Goal: Find specific page/section: Find specific page/section

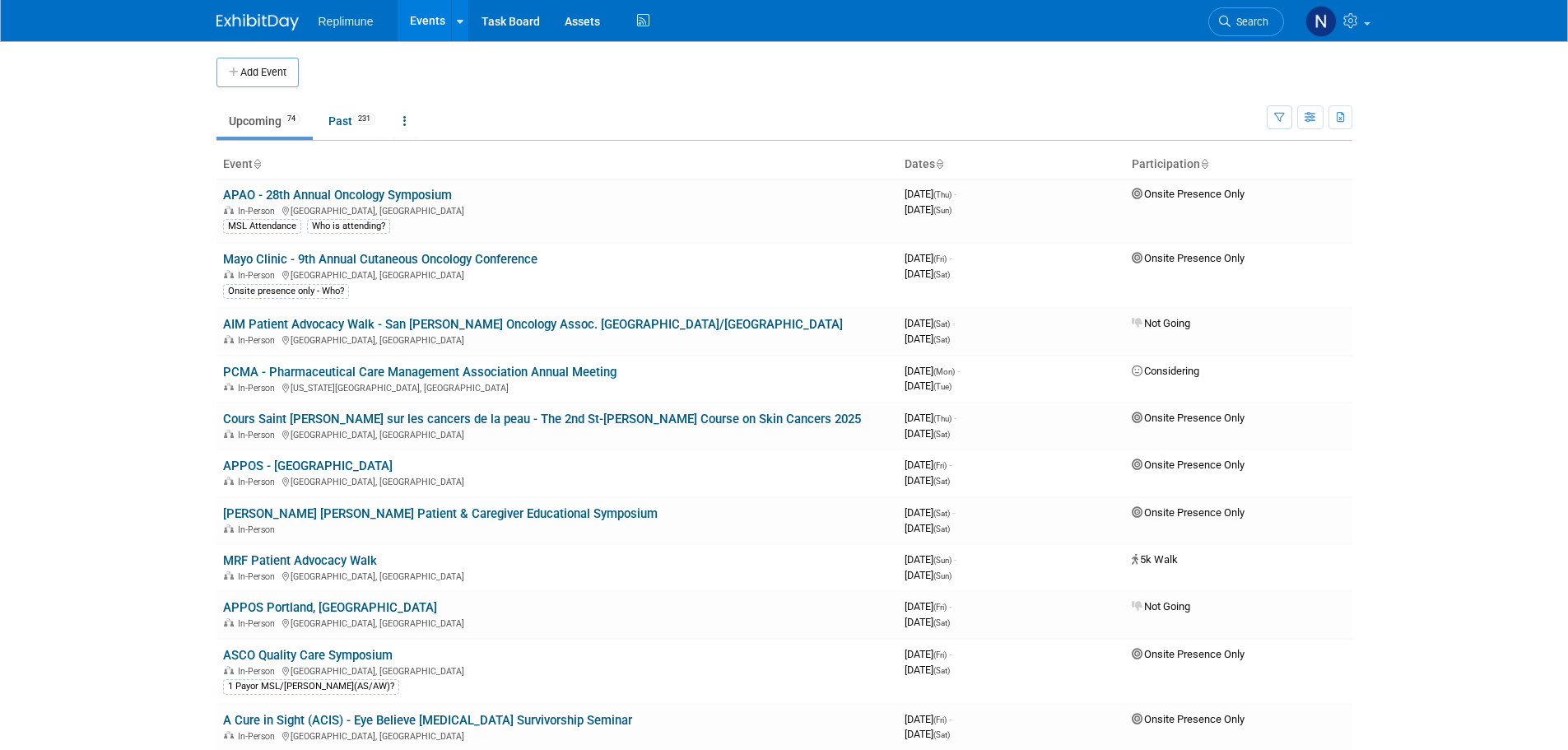
click at [1227, 20] on icon at bounding box center [1225, 22] width 12 height 12
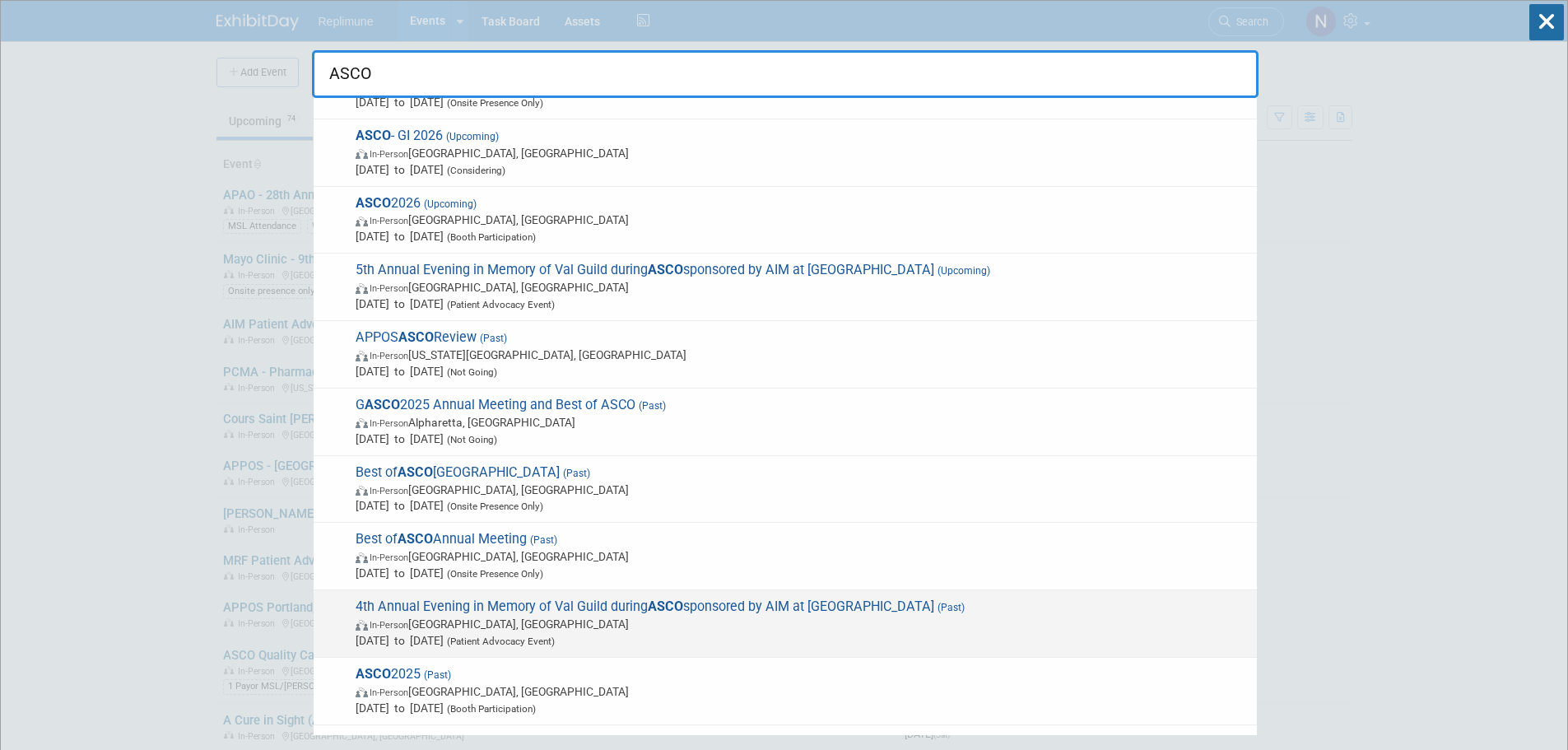
scroll to position [82, 0]
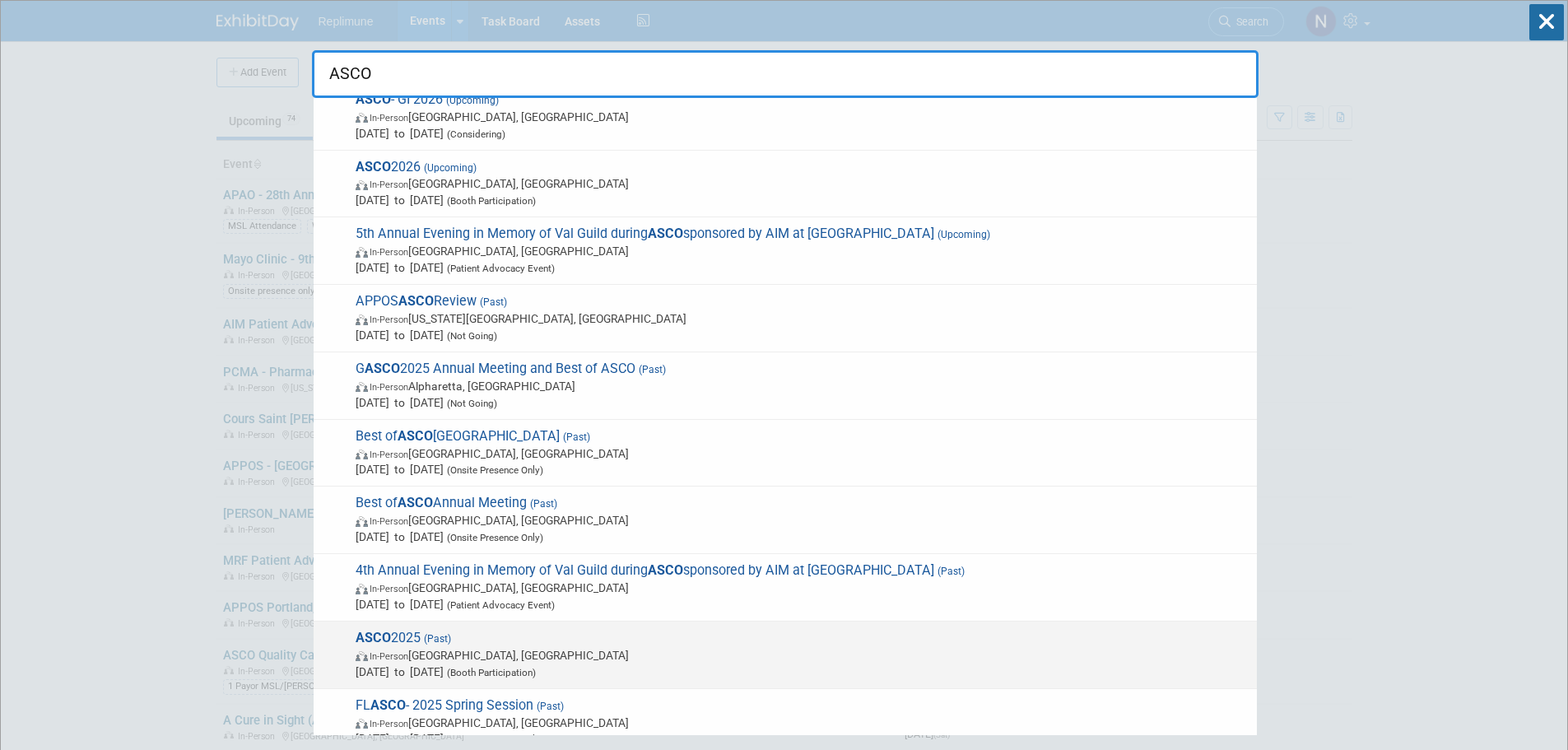
type input "ASCO"
click at [368, 643] on strong "ASCO" at bounding box center [373, 637] width 36 height 16
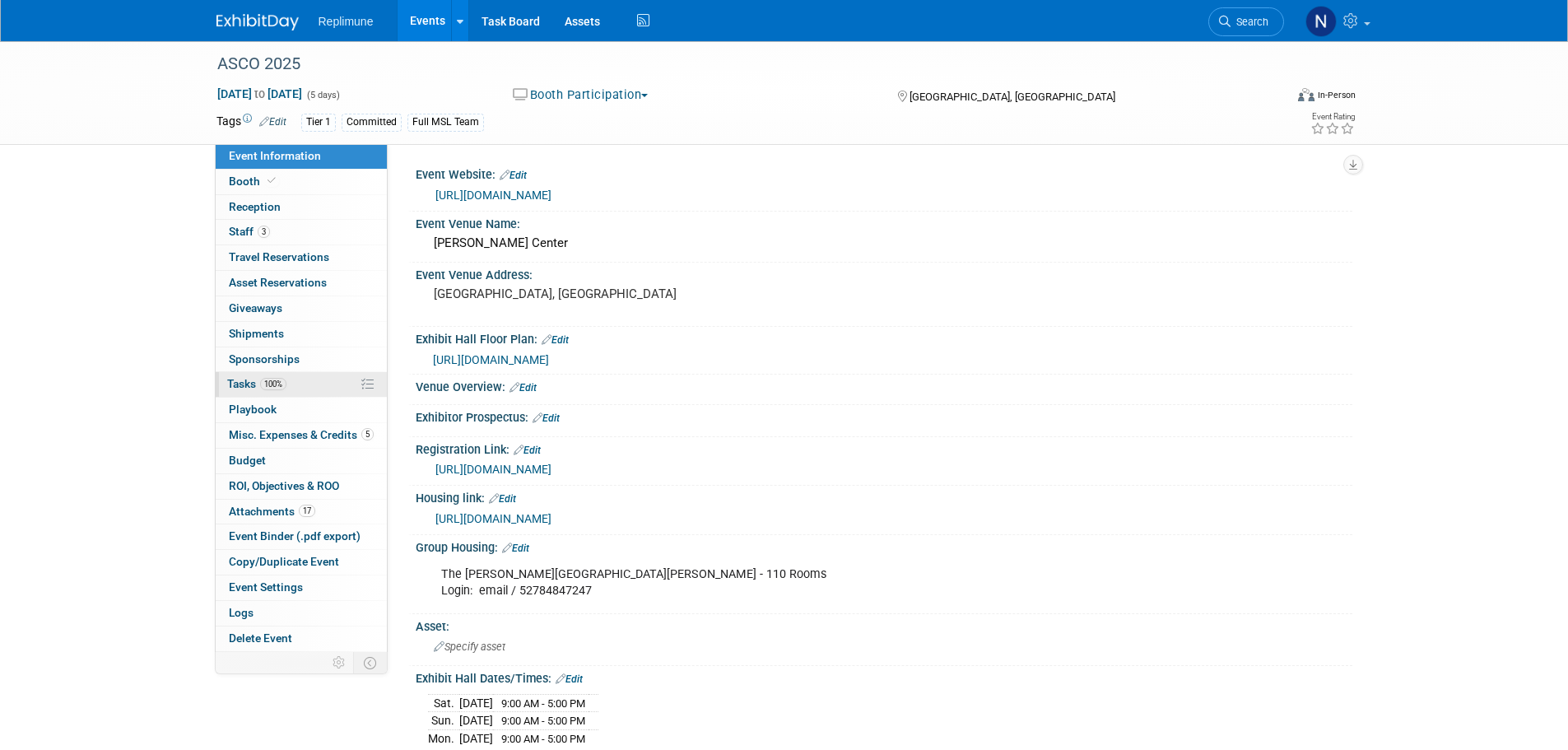
click at [239, 386] on span "Tasks 100%" at bounding box center [256, 384] width 59 height 13
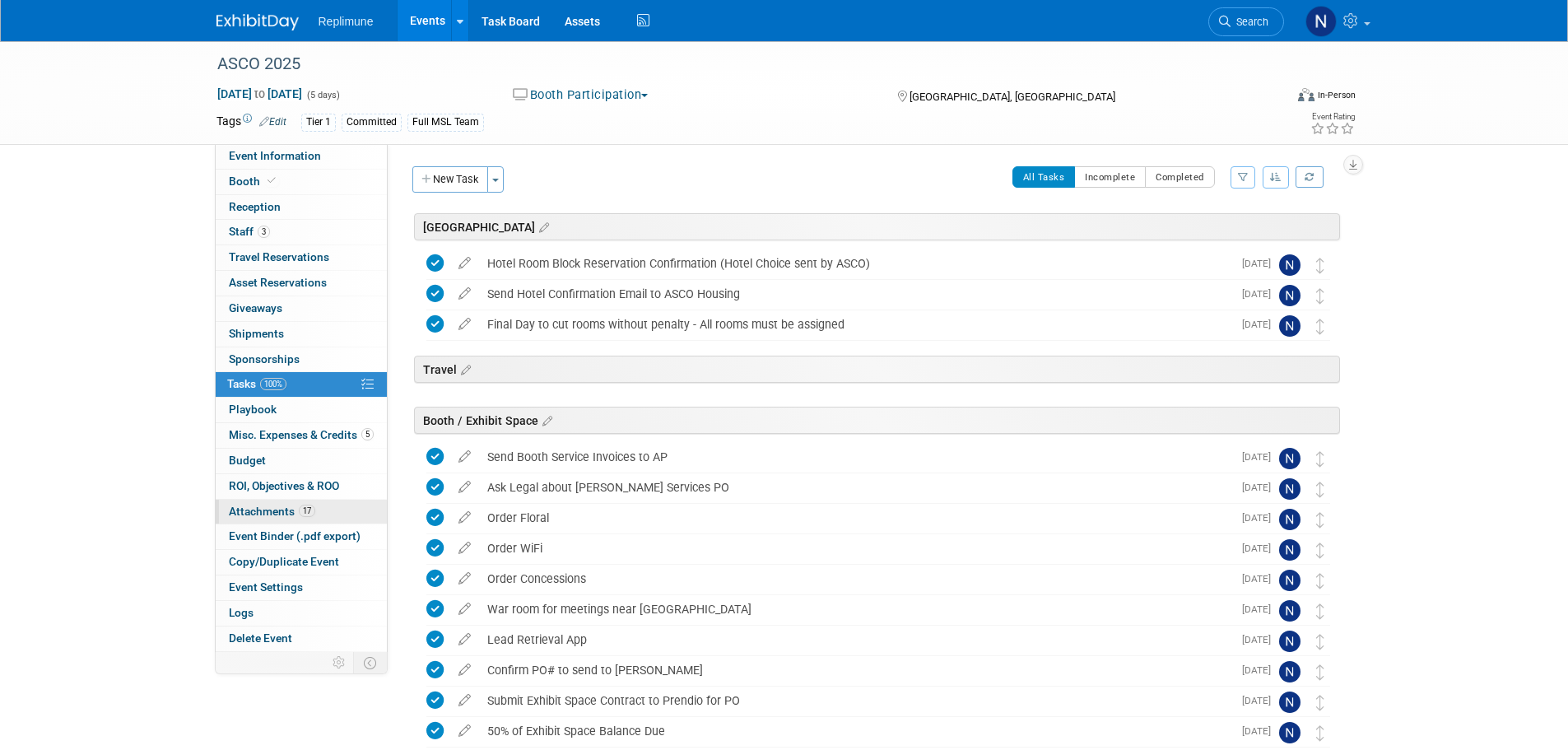
click at [261, 507] on span "Attachments 17" at bounding box center [272, 511] width 86 height 13
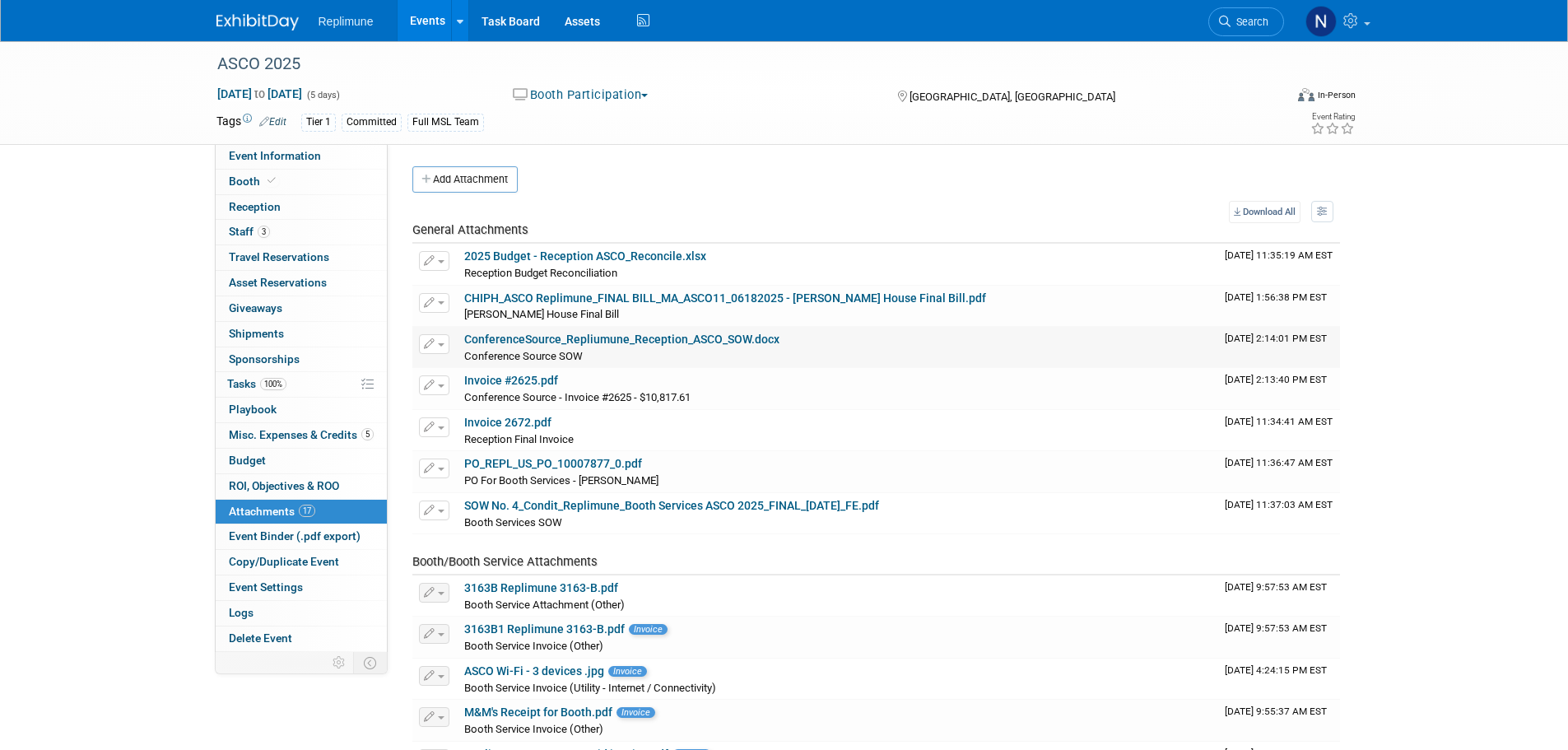
click at [564, 342] on link "ConferenceSource_Repliumune_Reception_ASCO_SOW.docx" at bounding box center [622, 339] width 315 height 13
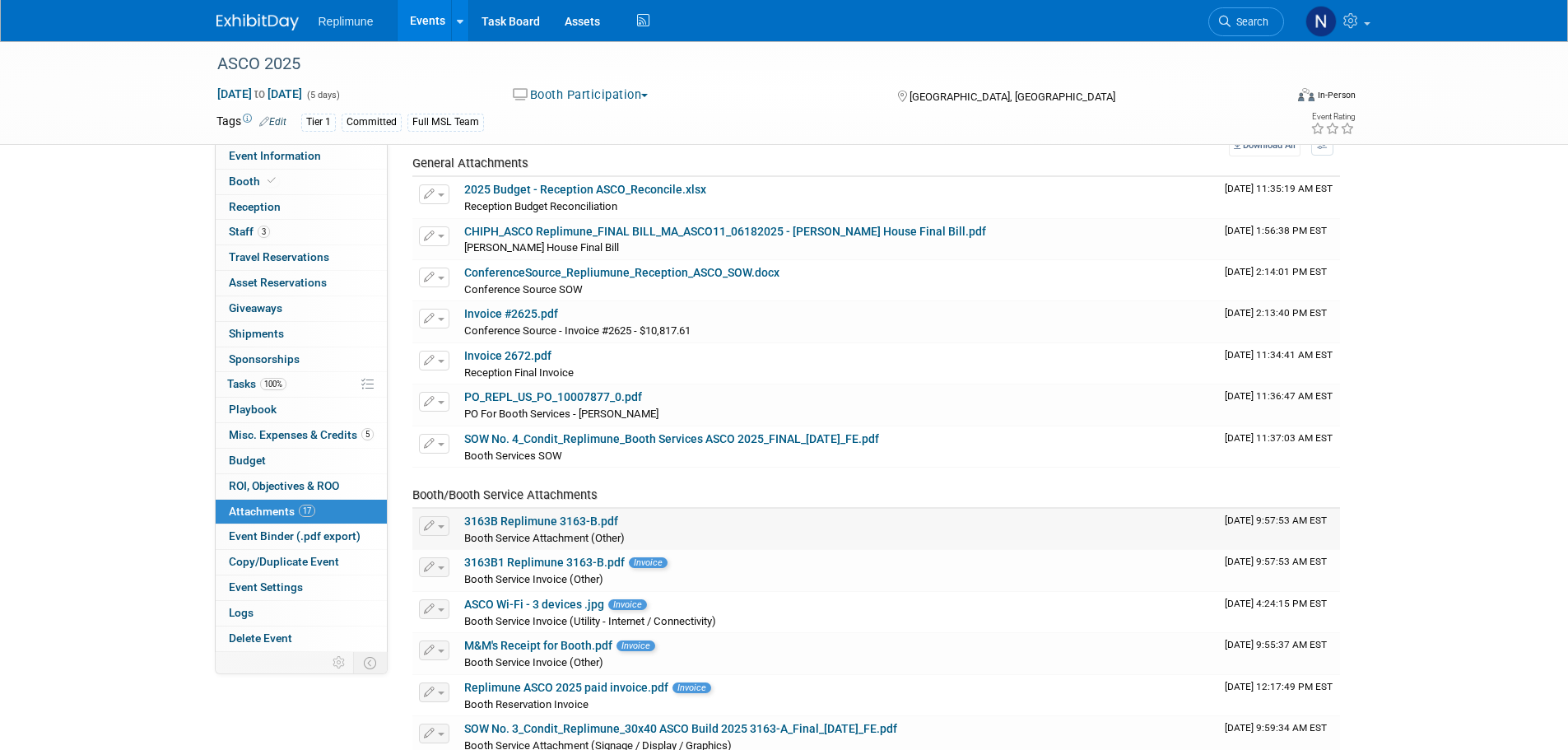
scroll to position [165, 0]
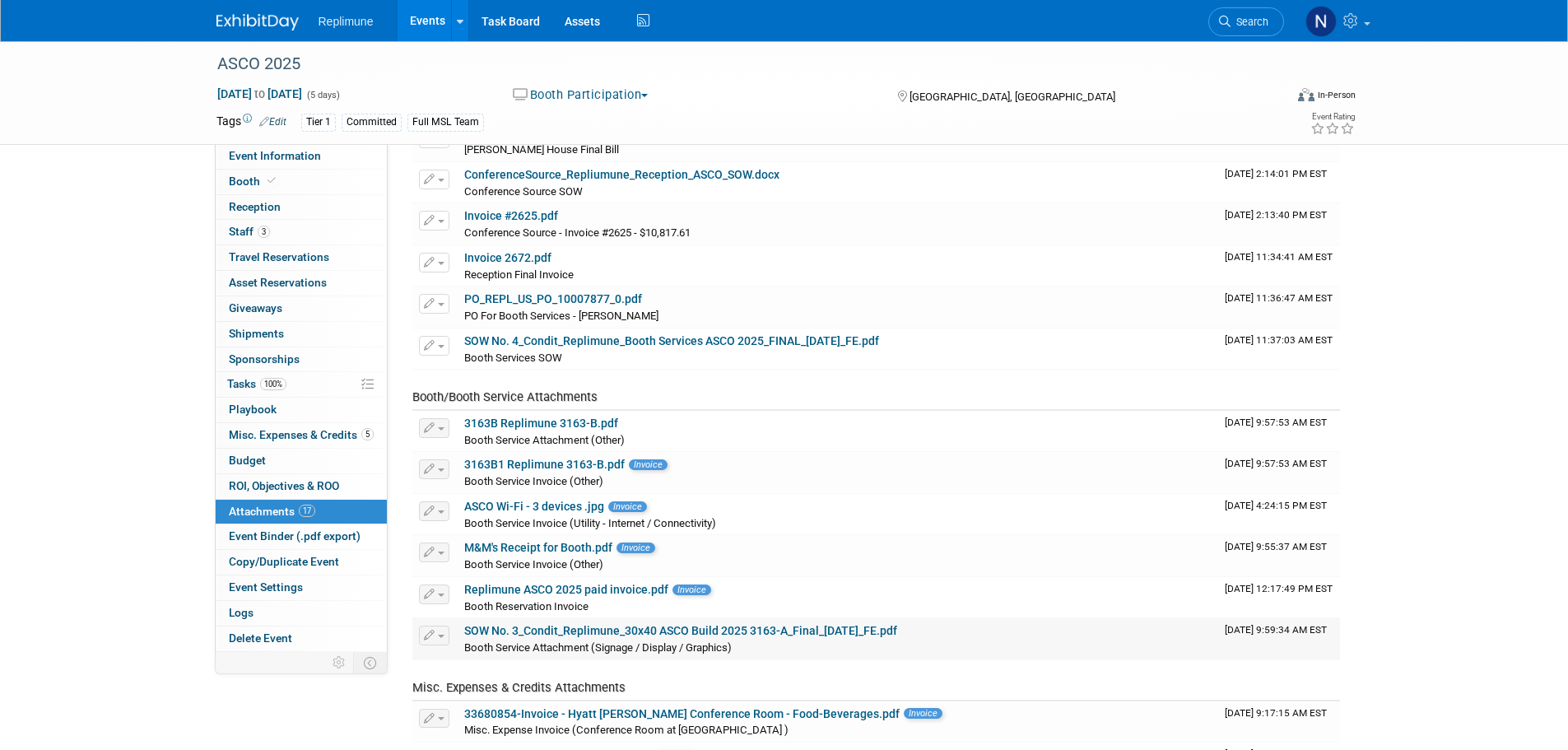
click at [520, 629] on link "SOW No. 3_Condit_Replimune_30x40 ASCO Build 2025 3163-A_Final_02.25.2025_FE.pdf" at bounding box center [681, 631] width 433 height 13
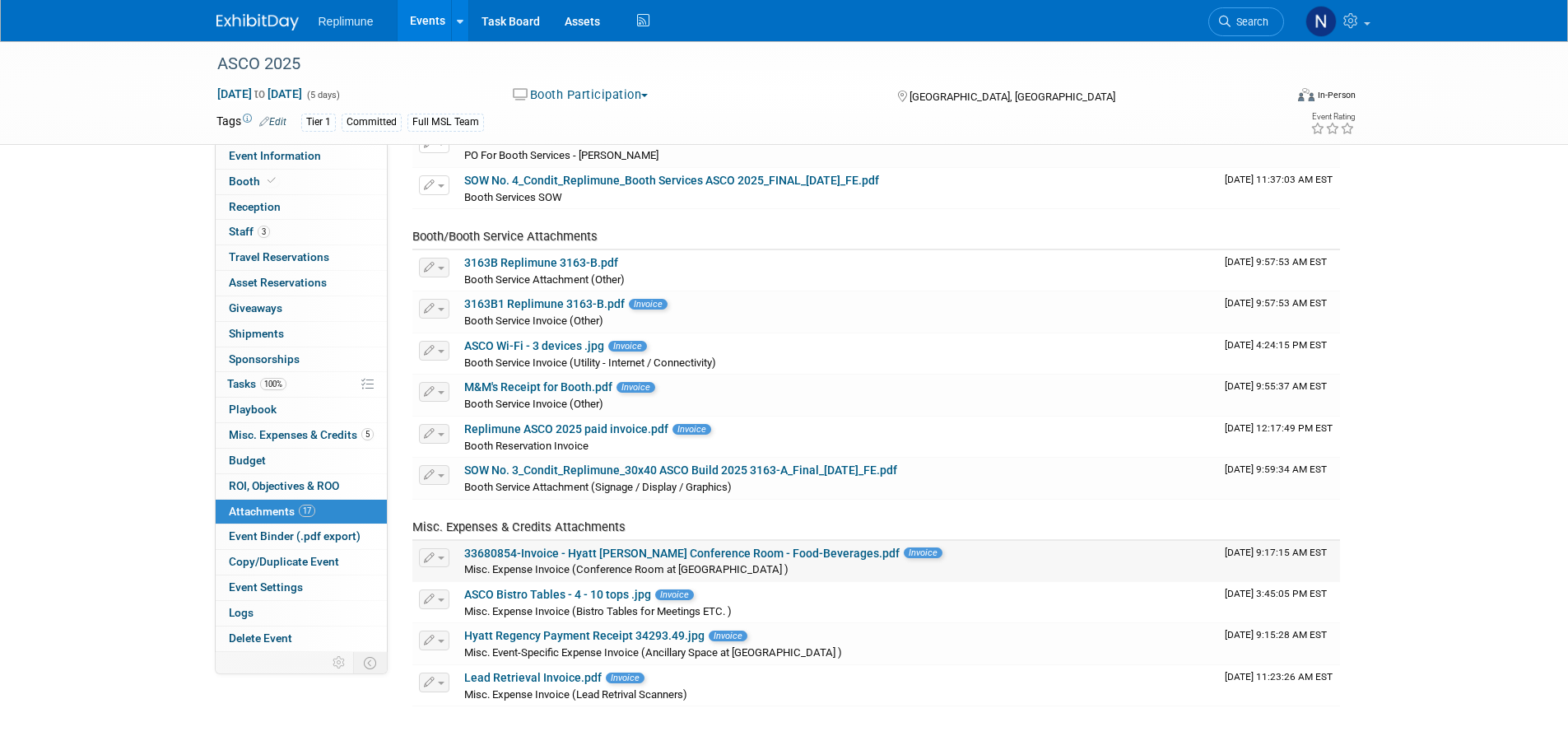
scroll to position [329, 0]
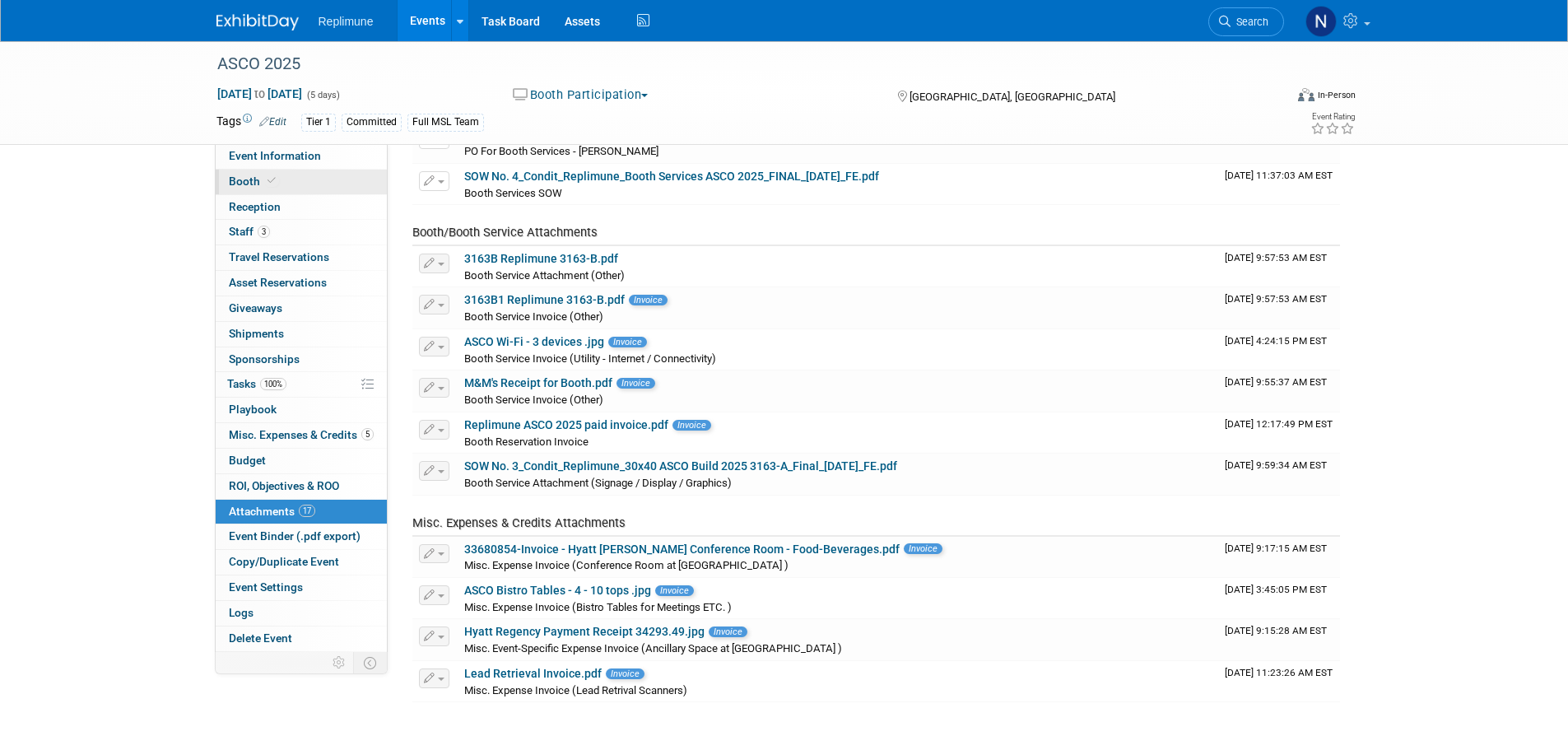
click at [248, 179] on span "Booth" at bounding box center [254, 181] width 51 height 13
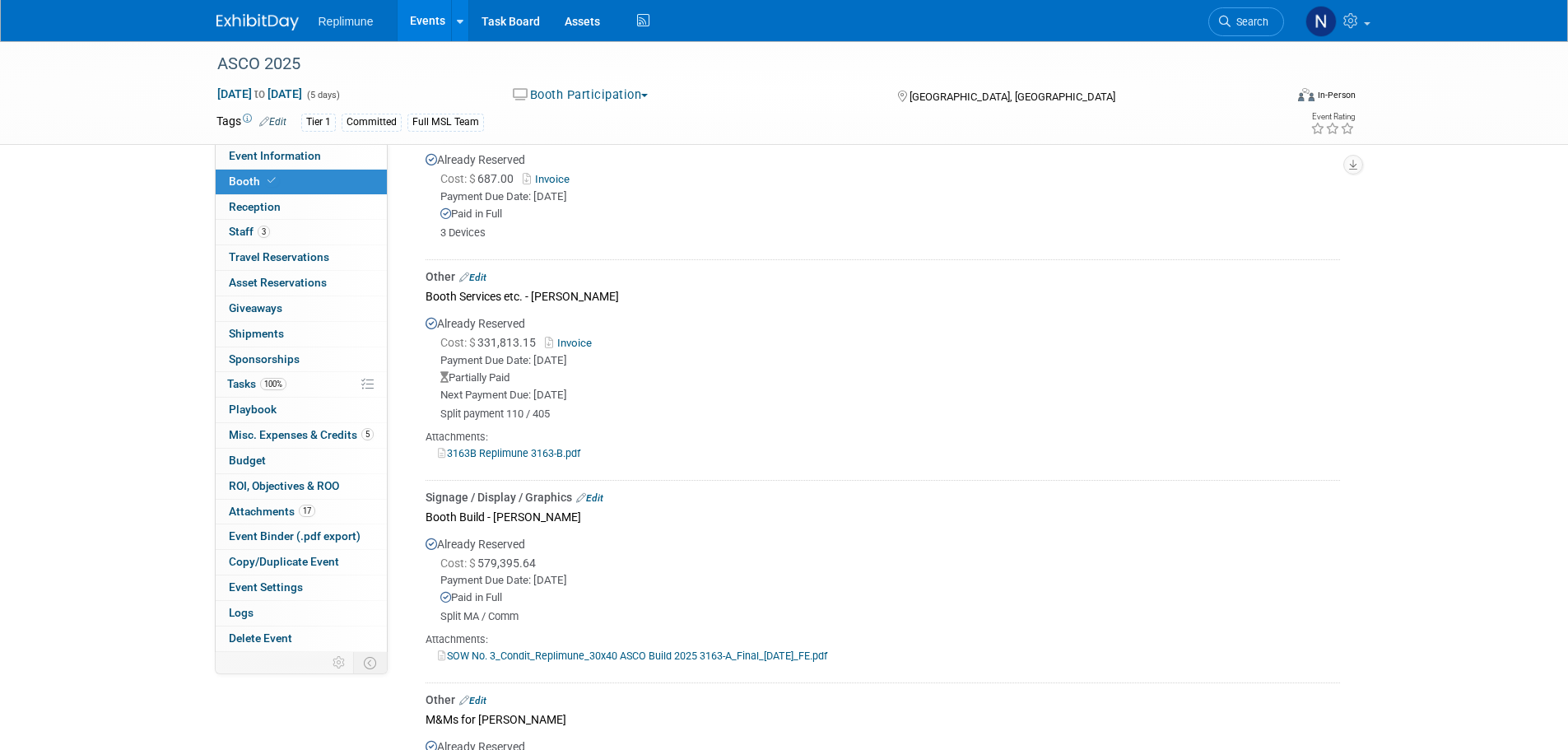
scroll to position [577, 0]
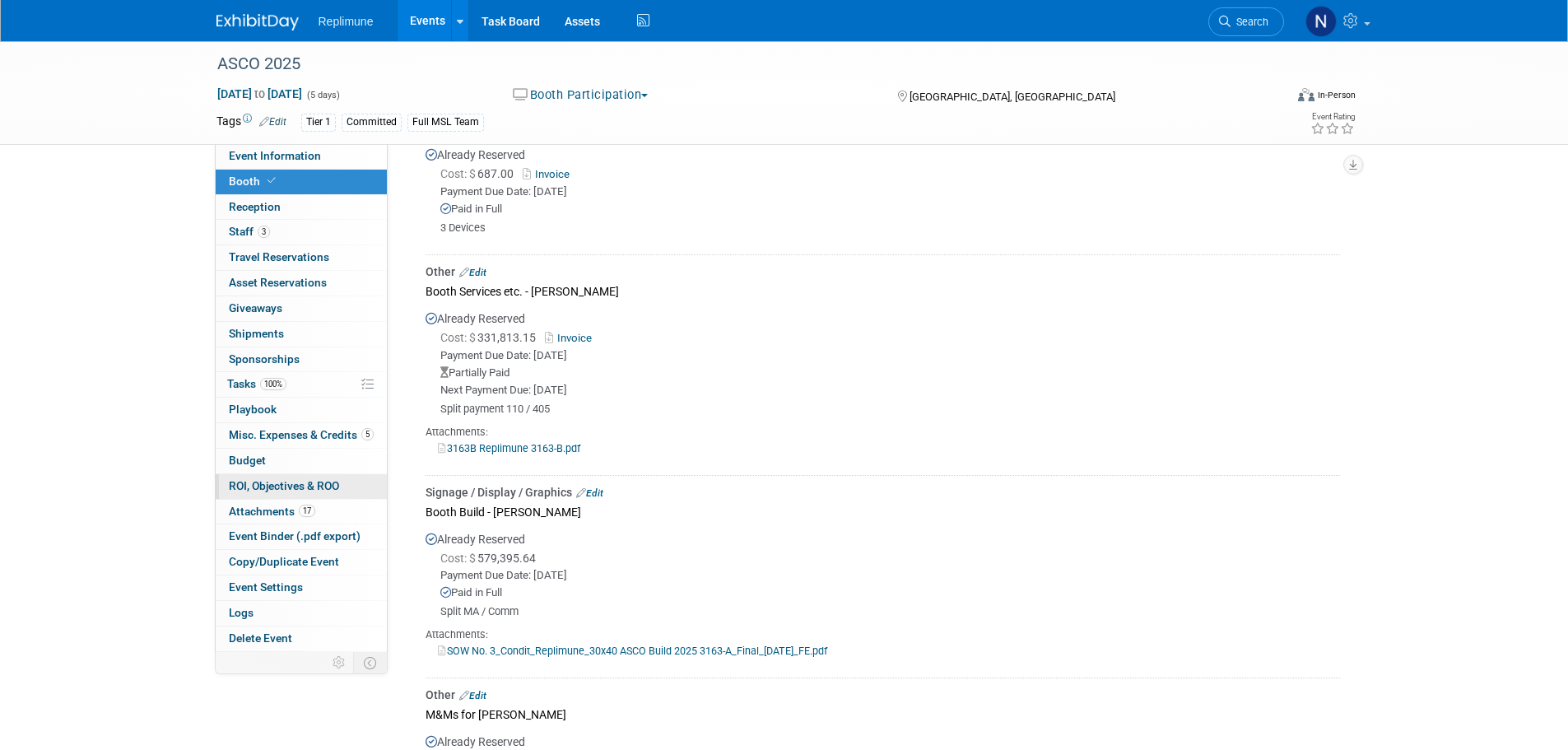
click at [253, 488] on span "ROI, Objectives & ROO 0" at bounding box center [284, 486] width 110 height 13
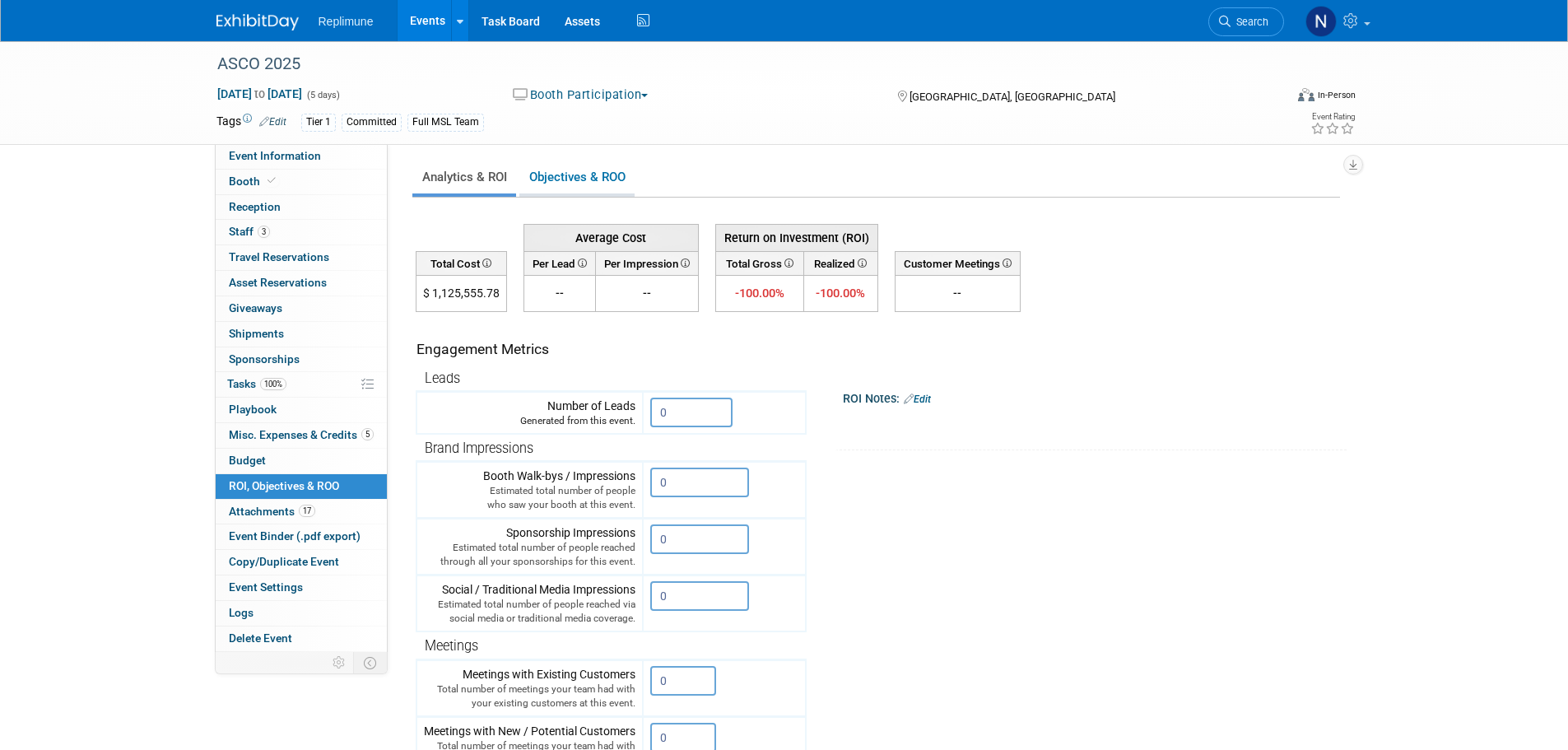
click at [559, 181] on link "Objectives & ROO 0" at bounding box center [576, 178] width 115 height 32
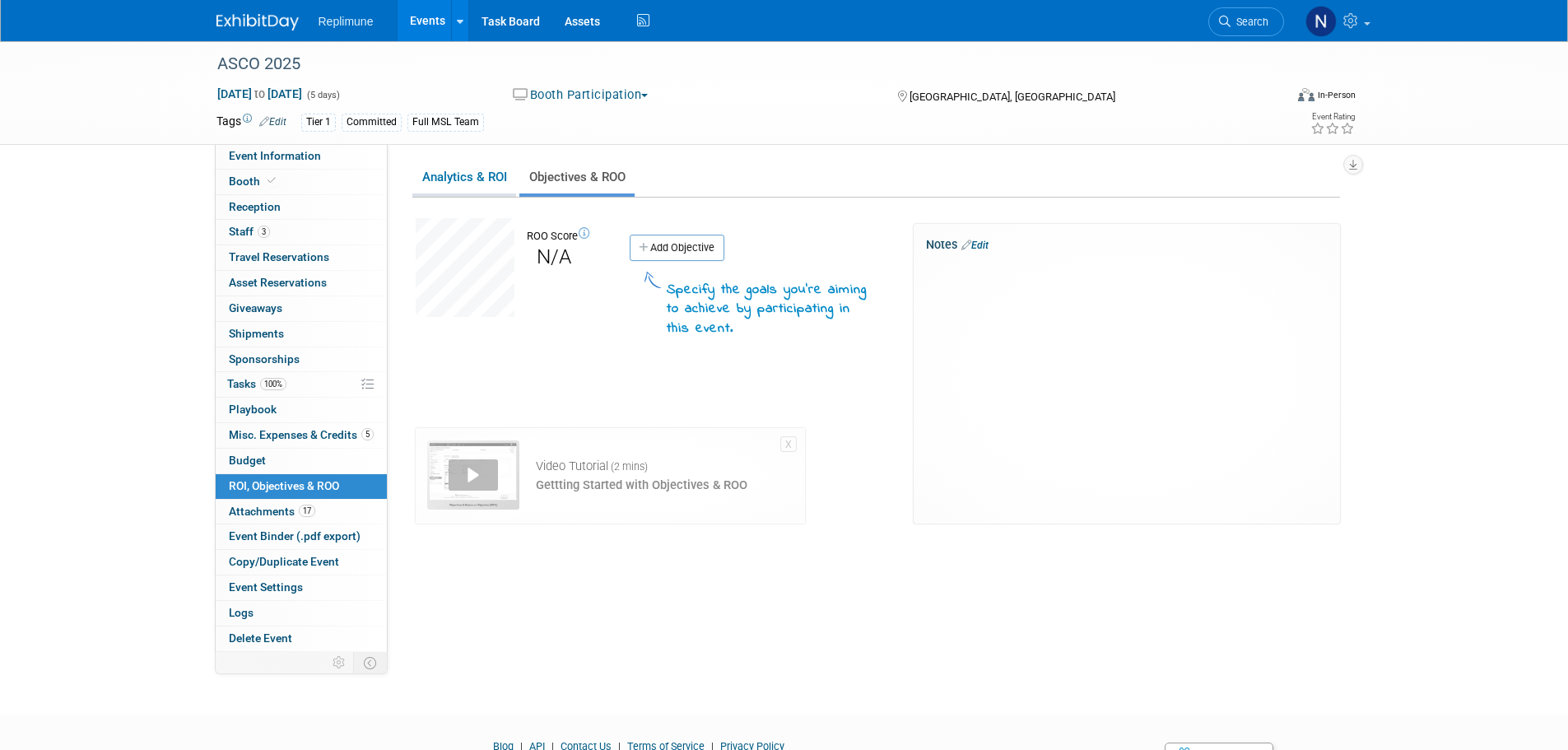
click at [462, 181] on link "Analytics & ROI" at bounding box center [464, 178] width 104 height 32
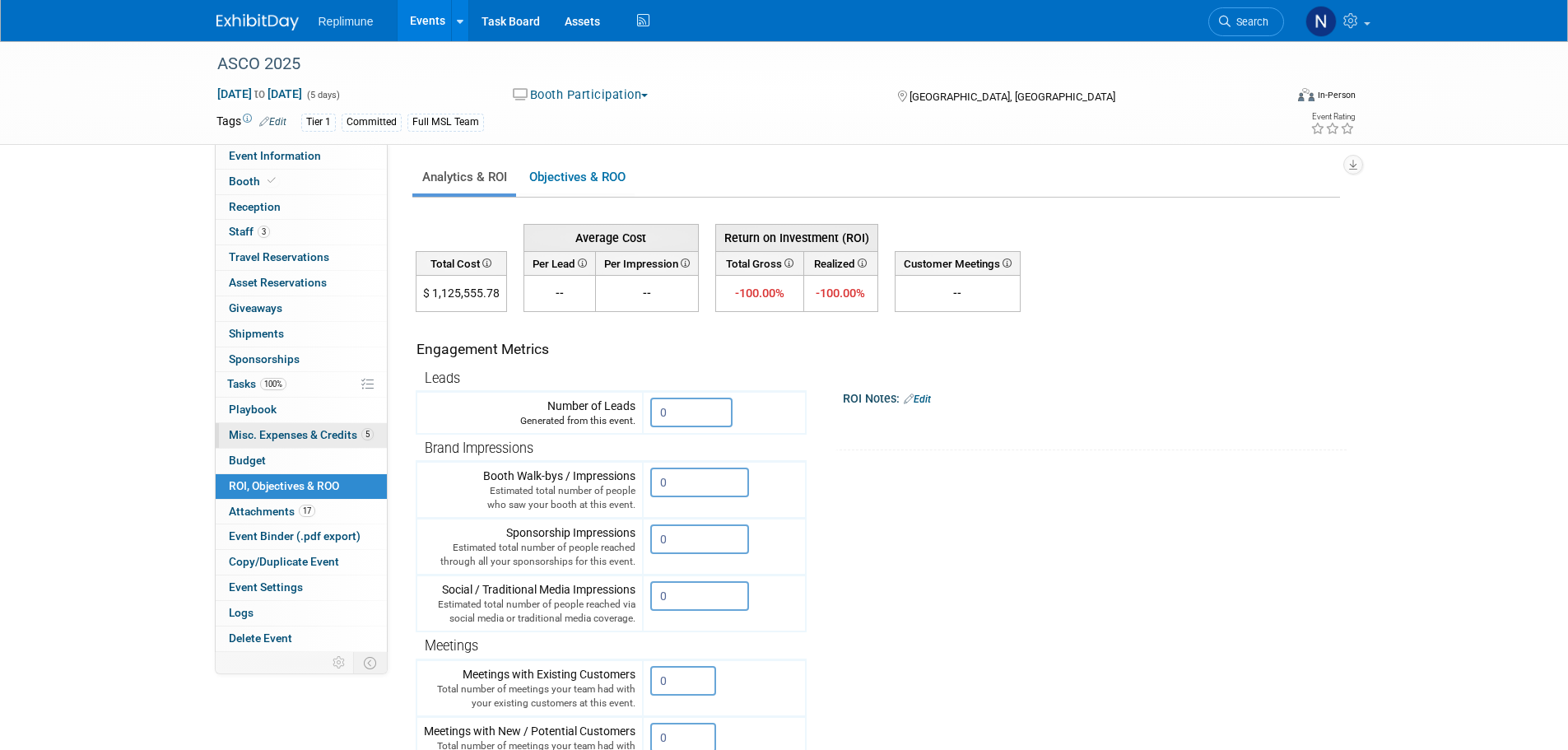
click at [308, 436] on span "Misc. Expenses & Credits 5" at bounding box center [301, 435] width 145 height 13
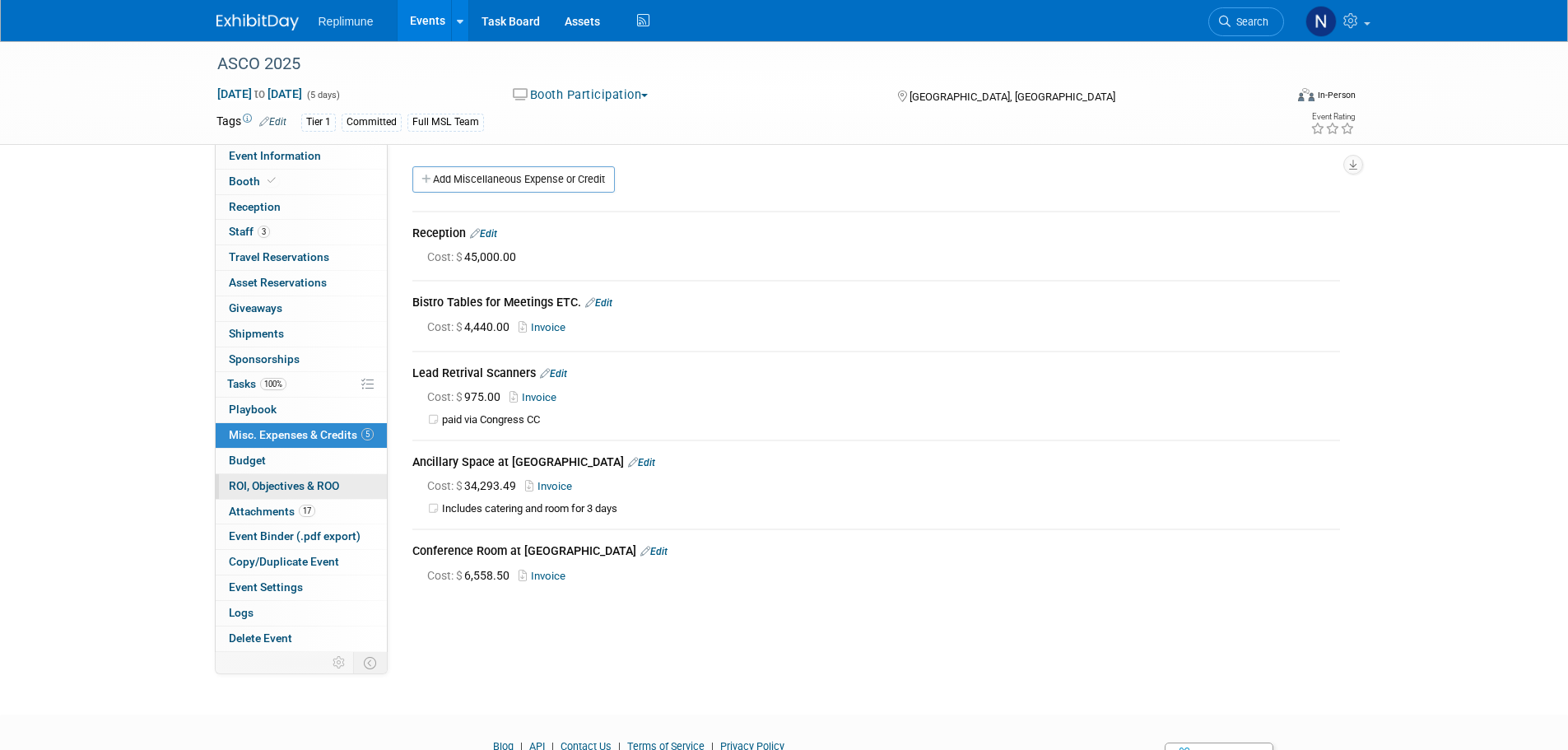
click at [269, 489] on span "ROI, Objectives & ROO 0" at bounding box center [284, 486] width 110 height 13
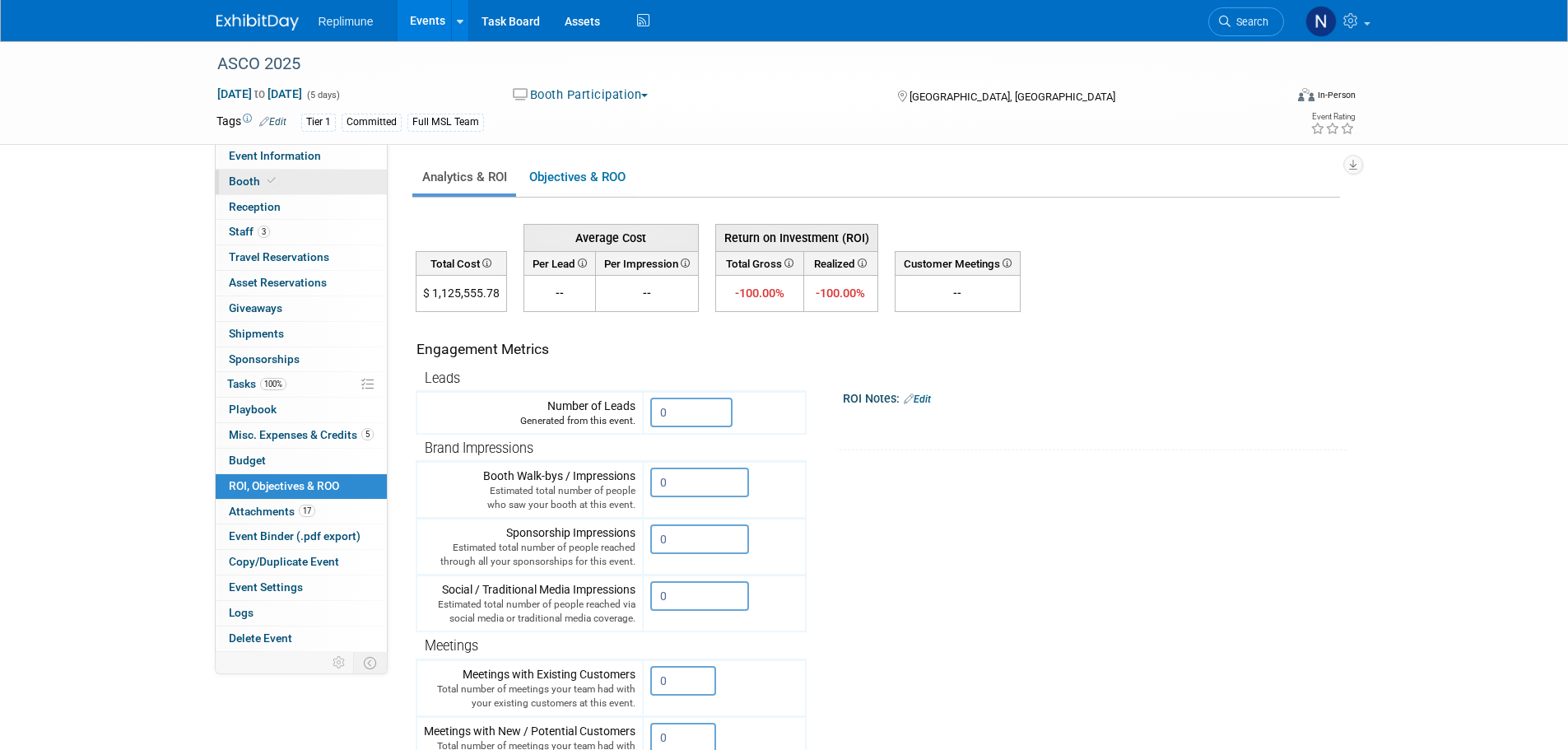
click at [246, 184] on span "Booth" at bounding box center [254, 181] width 51 height 13
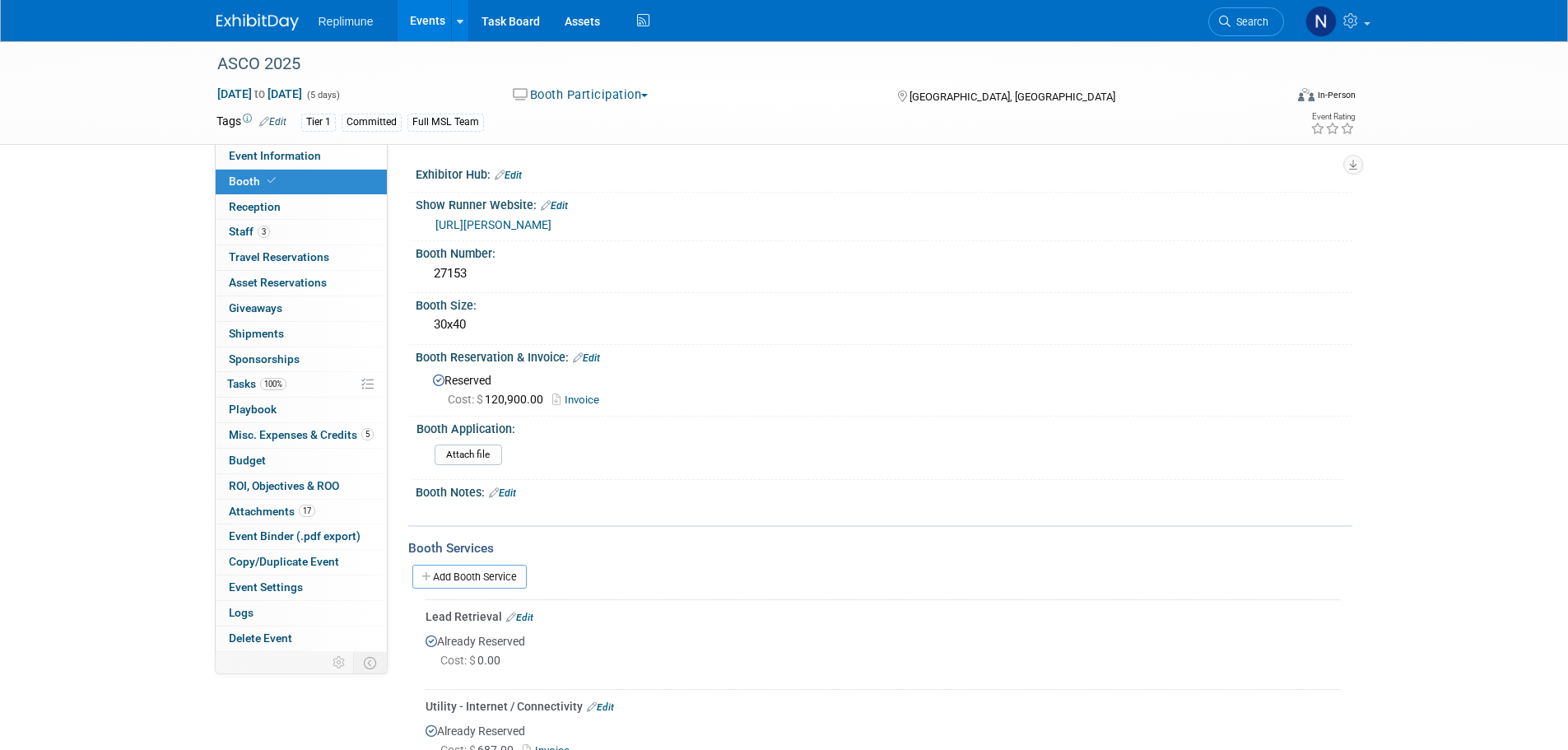
click at [595, 400] on link "Invoice" at bounding box center [580, 399] width 56 height 12
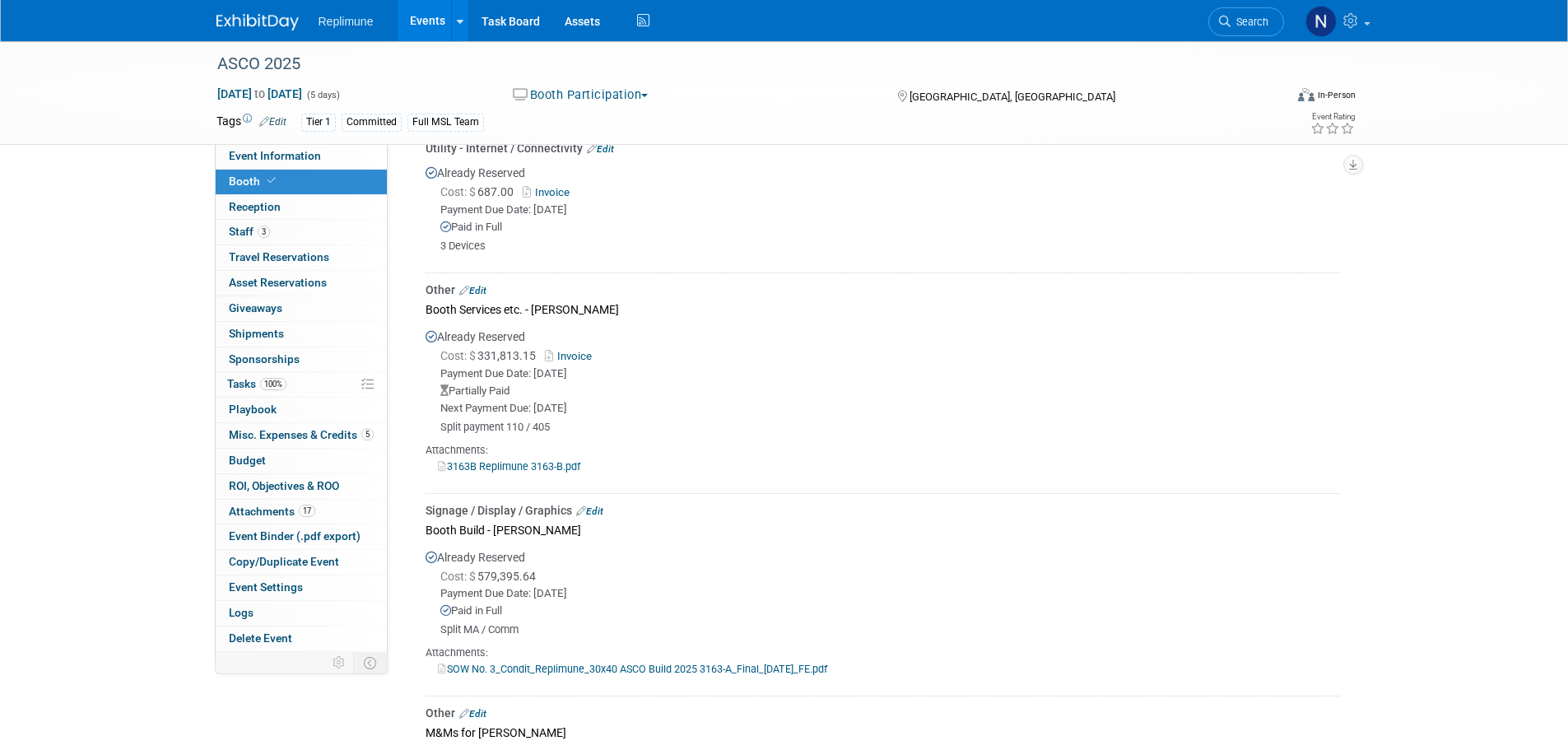
scroll to position [577, 0]
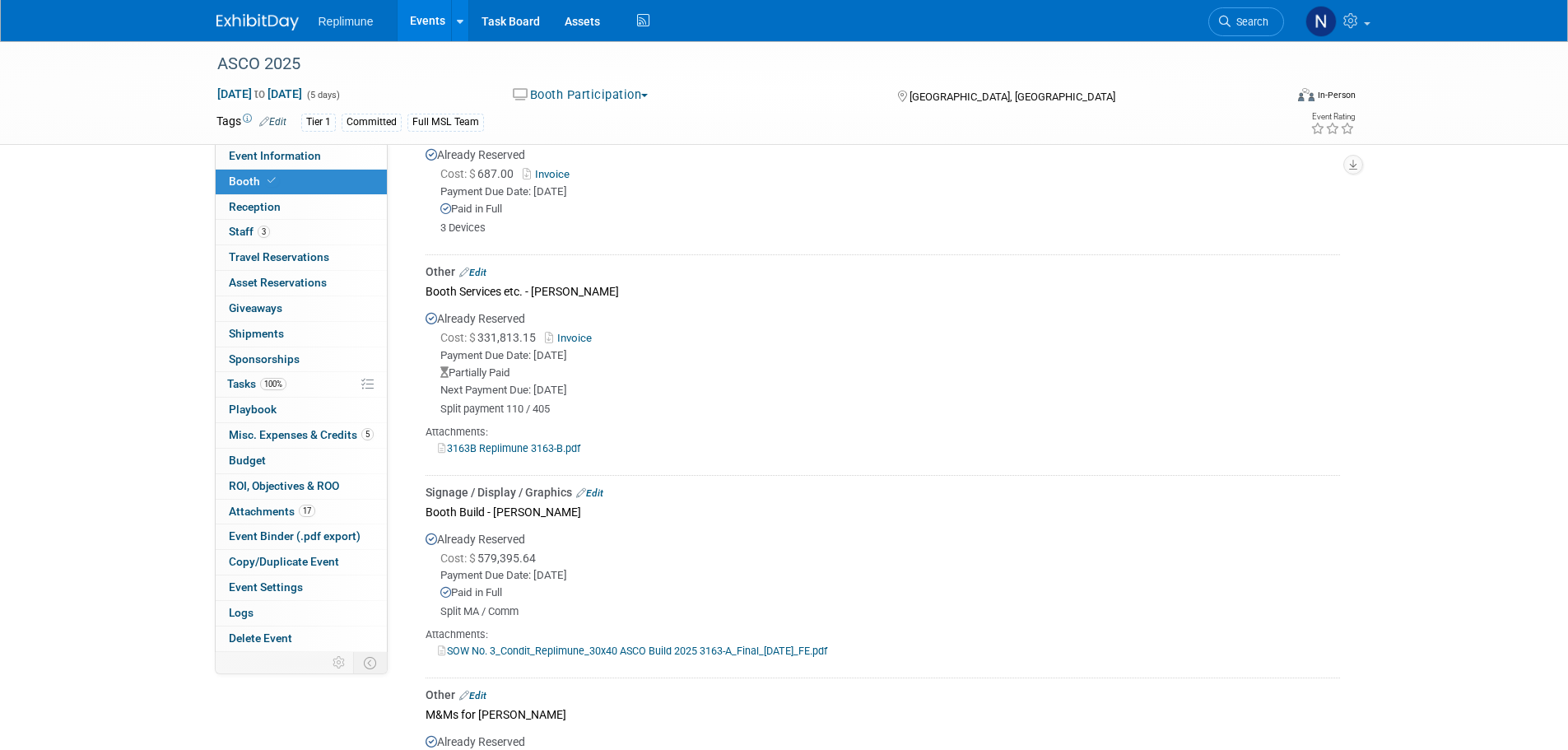
click at [571, 334] on link "Invoice" at bounding box center [571, 338] width 54 height 12
click at [257, 509] on span "Attachments 17" at bounding box center [272, 511] width 86 height 13
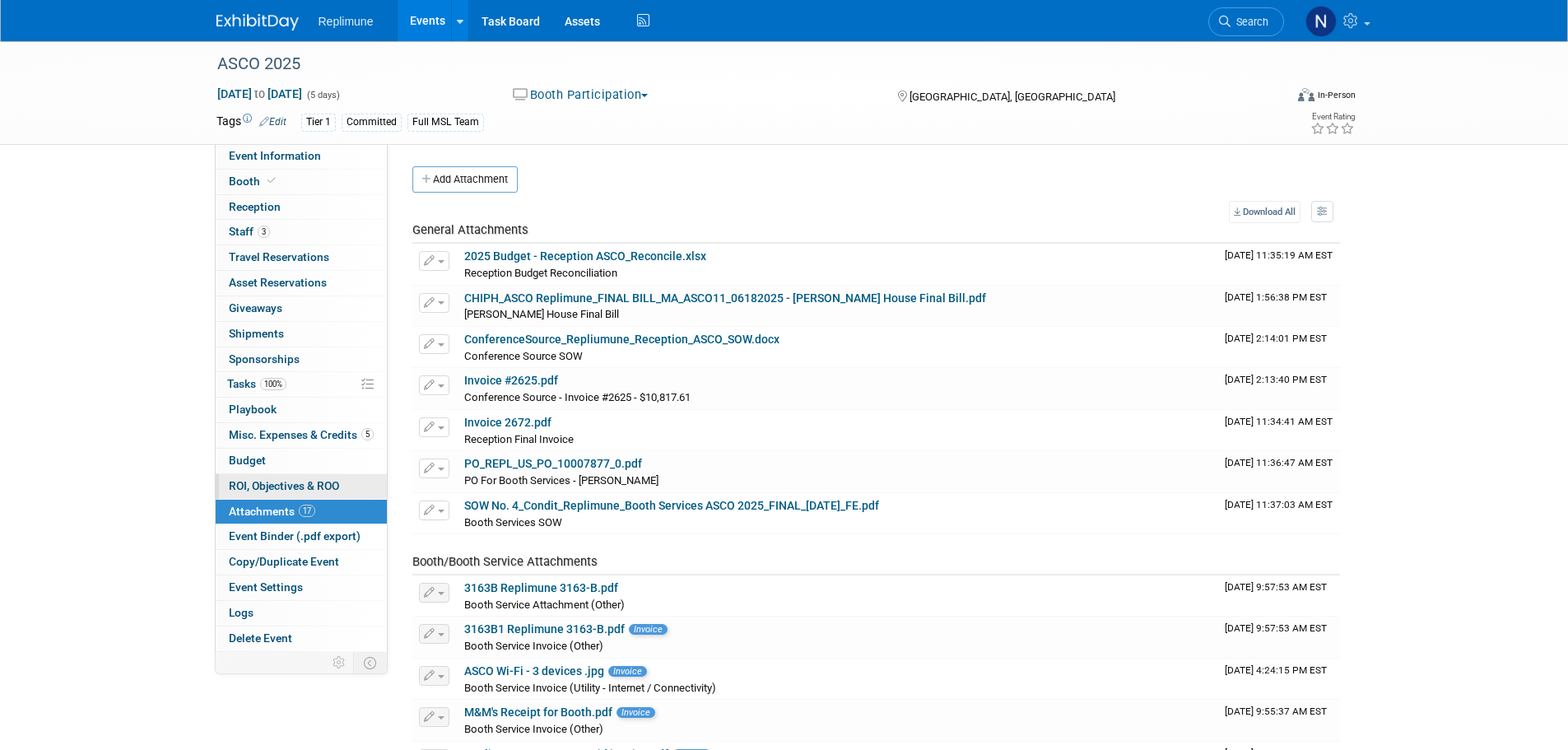
click at [245, 480] on span "ROI, Objectives & ROO 0" at bounding box center [284, 486] width 110 height 13
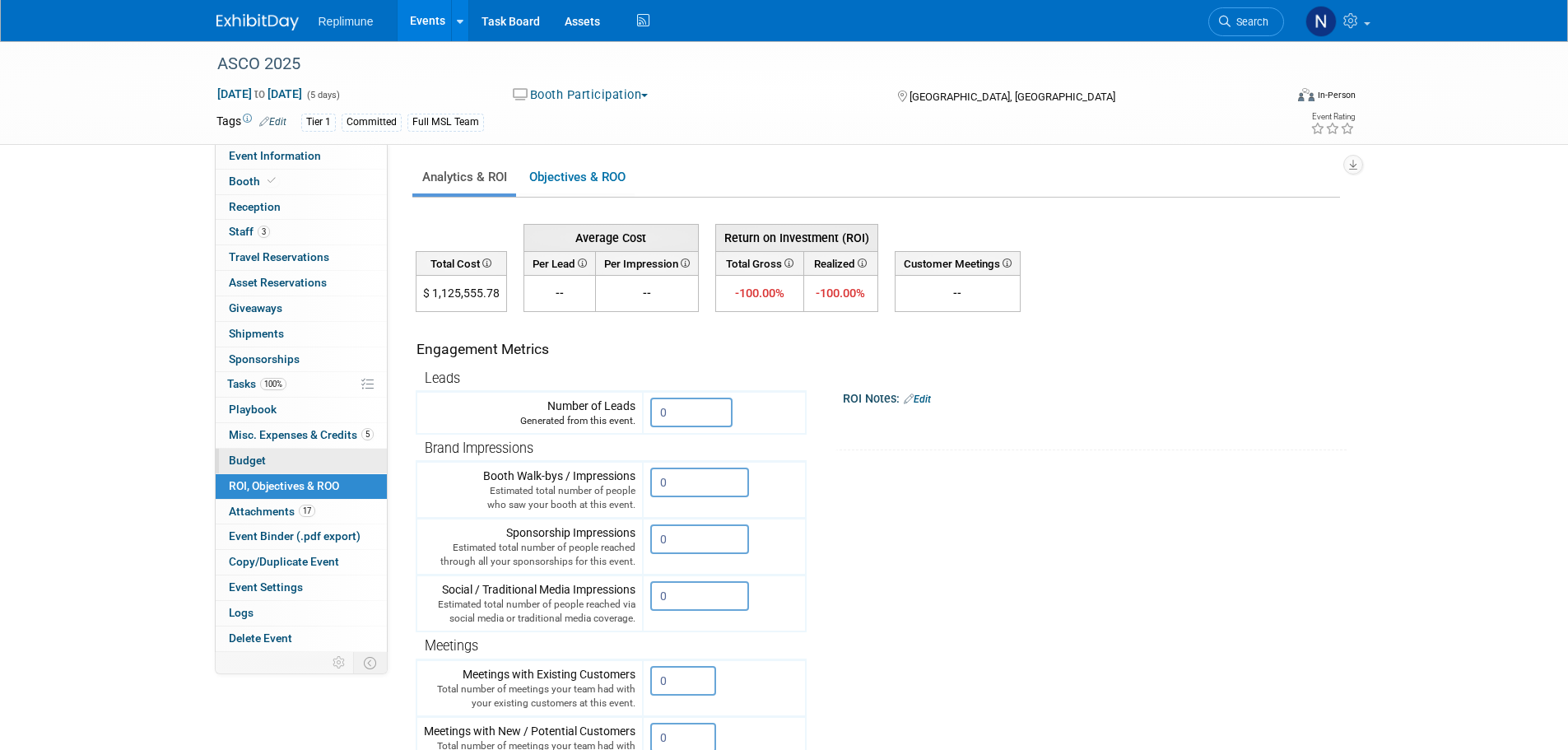
click at [255, 457] on span "Budget" at bounding box center [247, 460] width 37 height 13
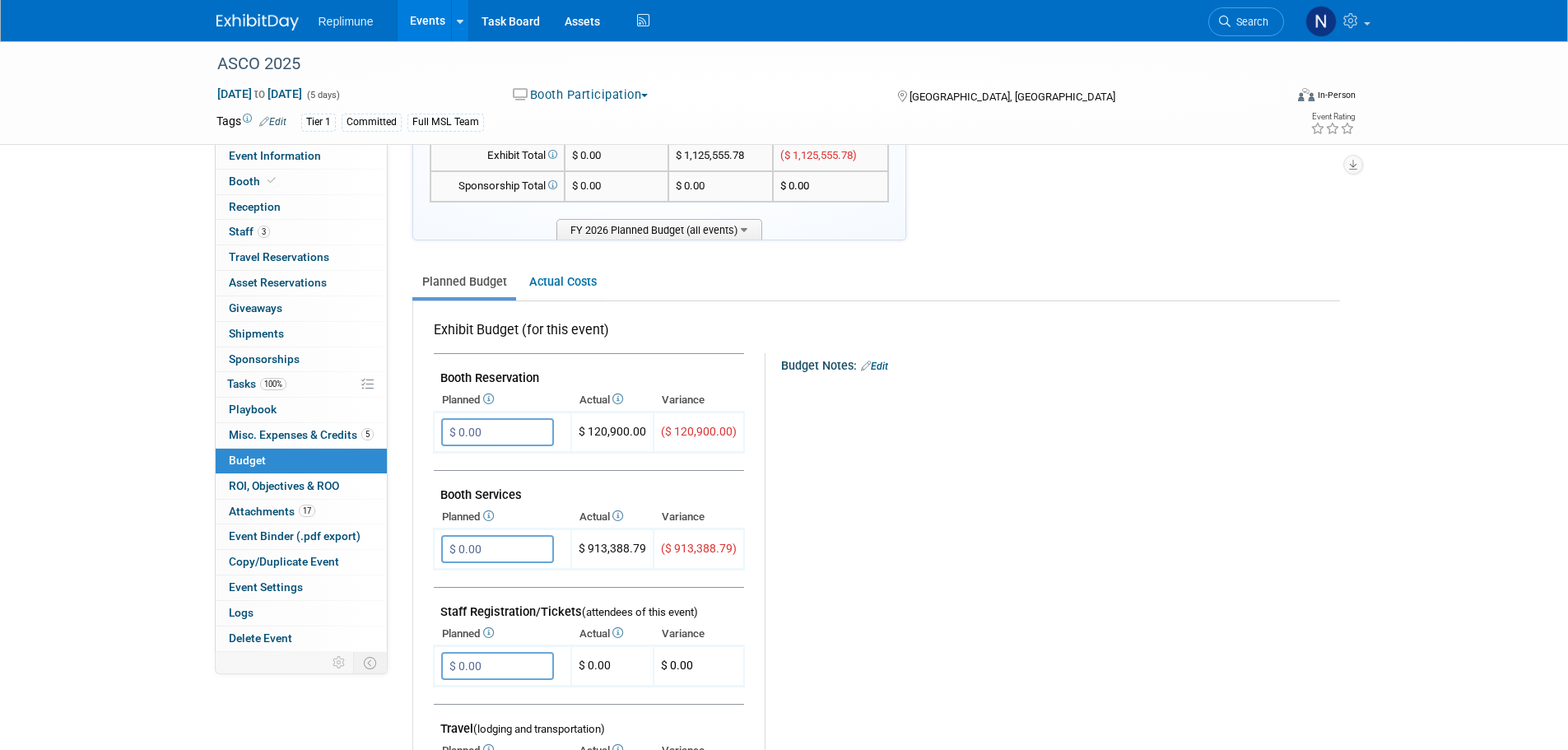
scroll to position [329, 0]
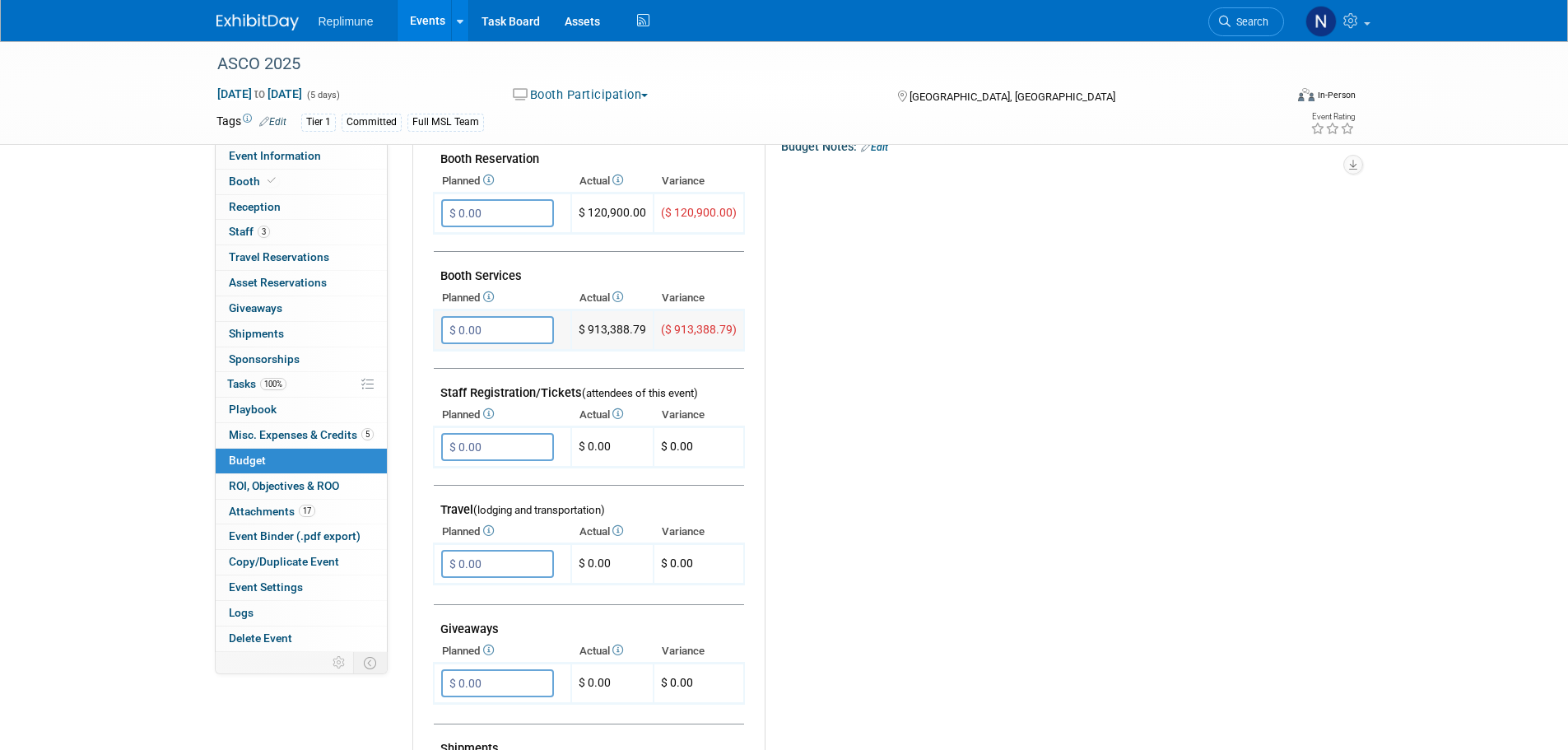
click at [513, 333] on input "$ 0.00" at bounding box center [498, 330] width 113 height 28
click at [254, 436] on span "Misc. Expenses & Credits 5" at bounding box center [301, 435] width 145 height 13
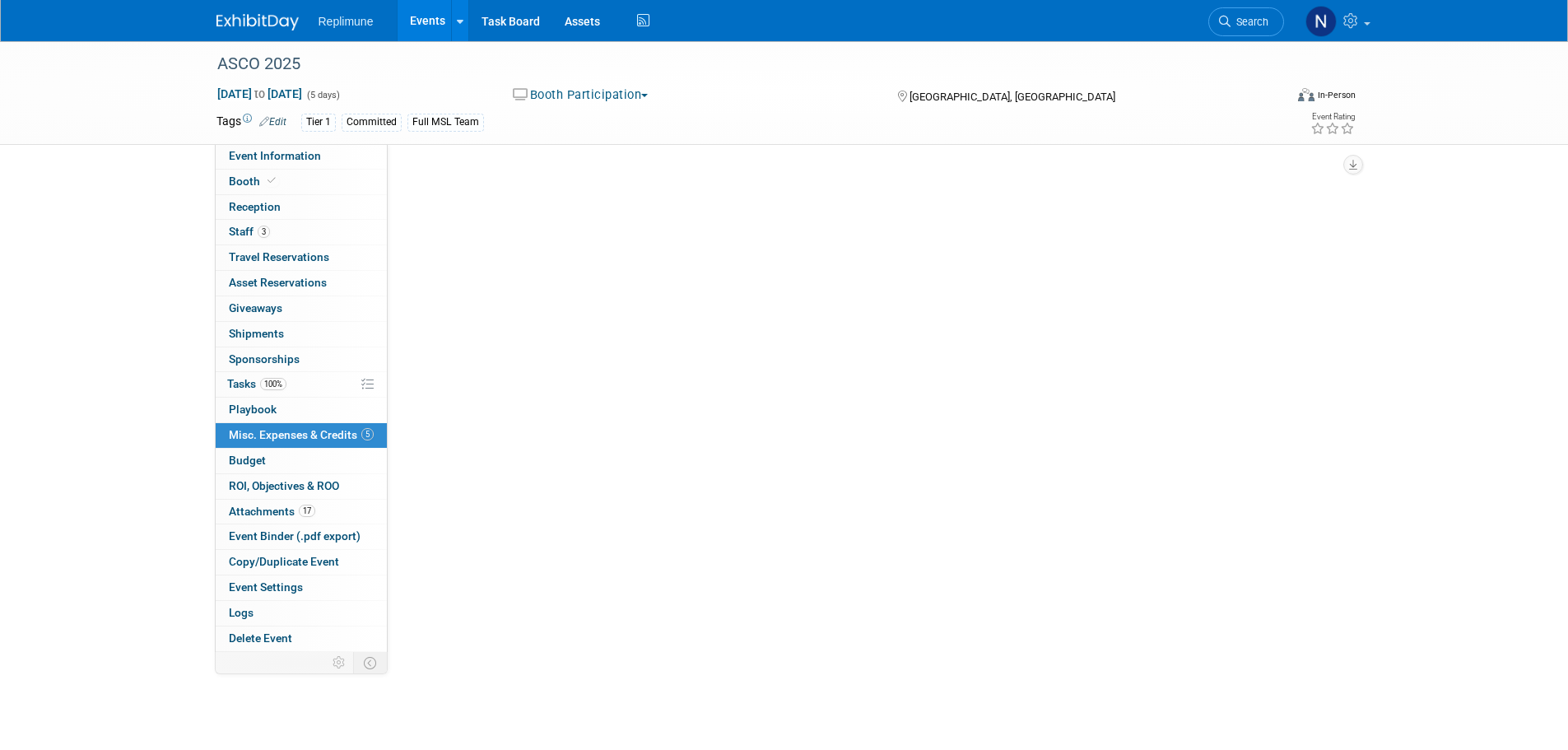
scroll to position [0, 0]
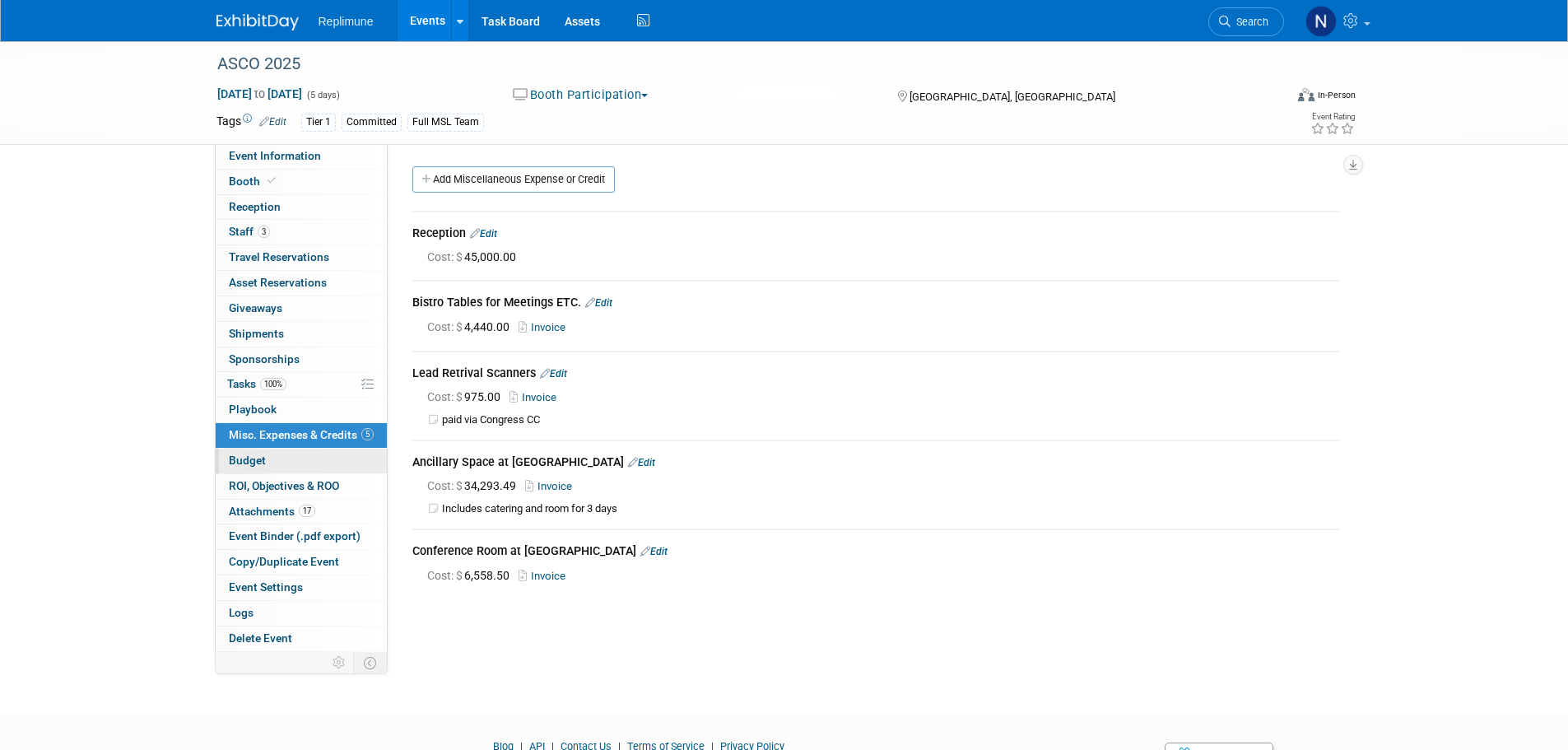
click at [250, 461] on span "Budget" at bounding box center [247, 460] width 37 height 13
